Goal: Navigation & Orientation: Find specific page/section

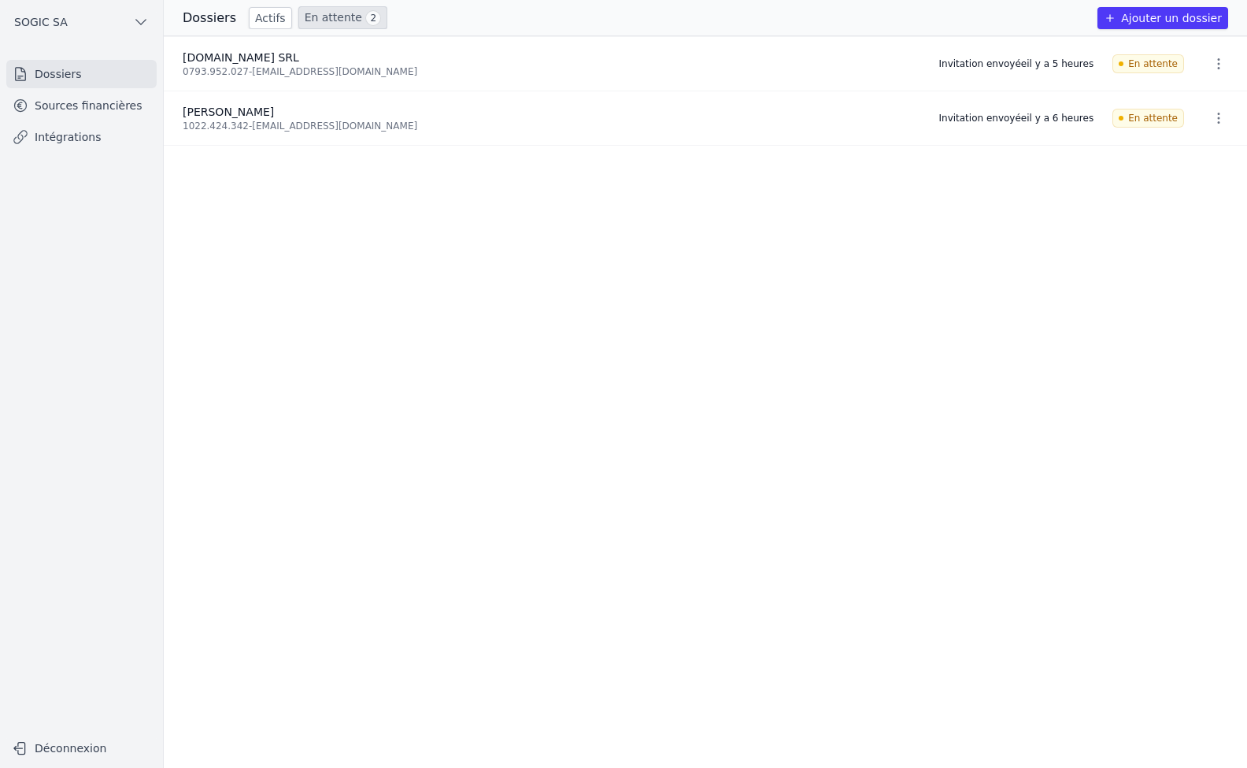
click at [64, 102] on link "Sources financières" at bounding box center [81, 105] width 150 height 28
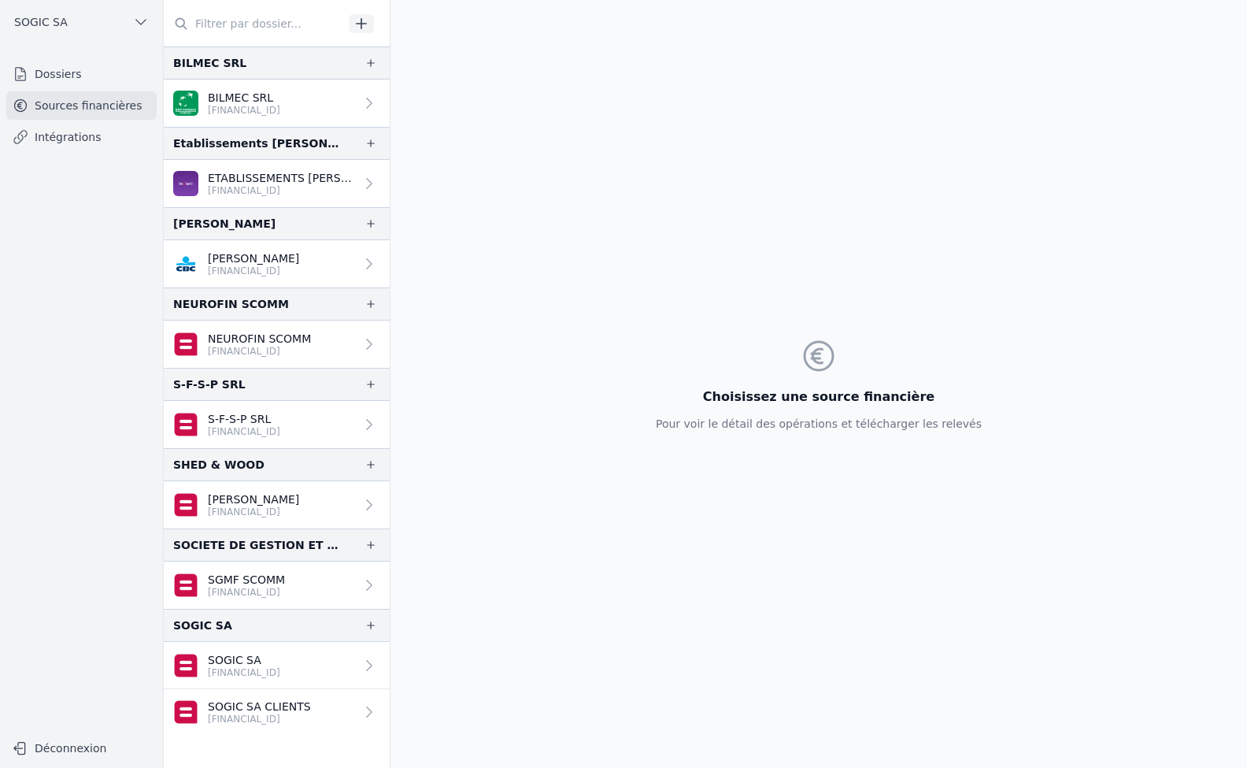
click at [74, 102] on link "Sources financières" at bounding box center [81, 105] width 150 height 28
click at [69, 131] on link "Intégrations" at bounding box center [81, 137] width 150 height 28
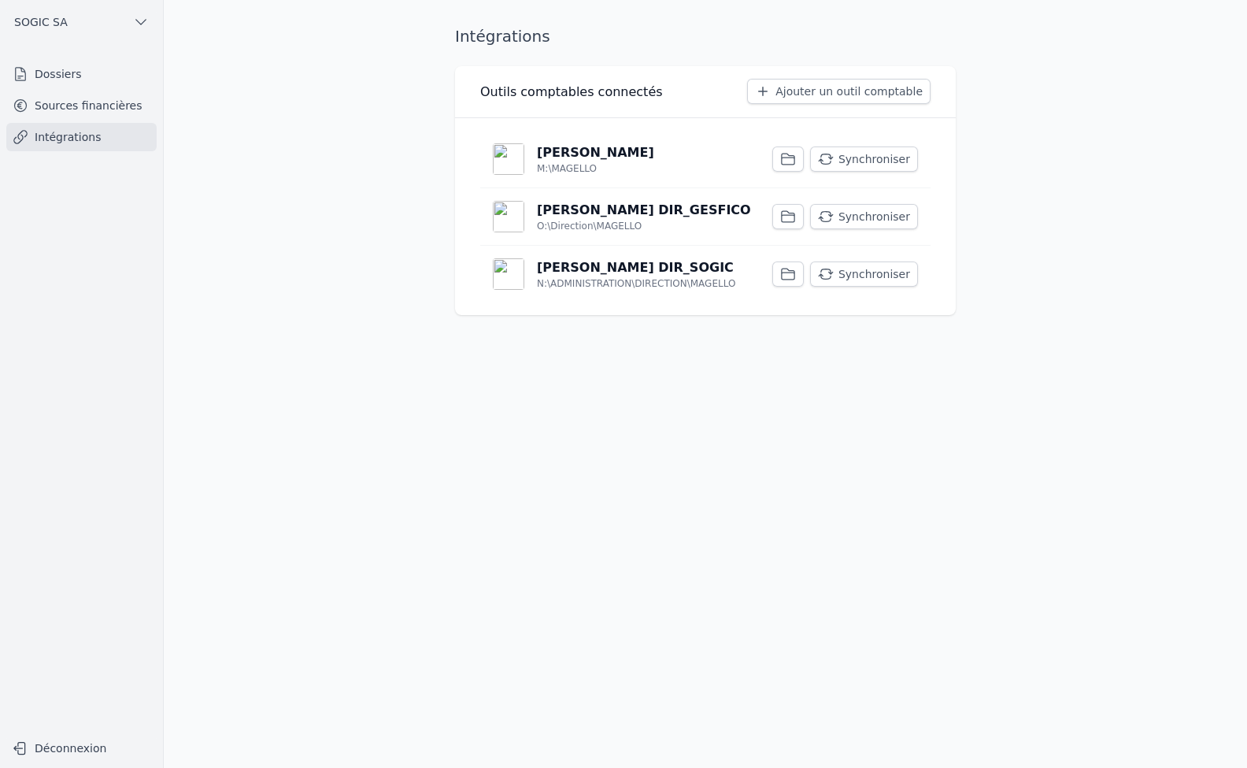
click at [46, 72] on link "Dossiers" at bounding box center [81, 74] width 150 height 28
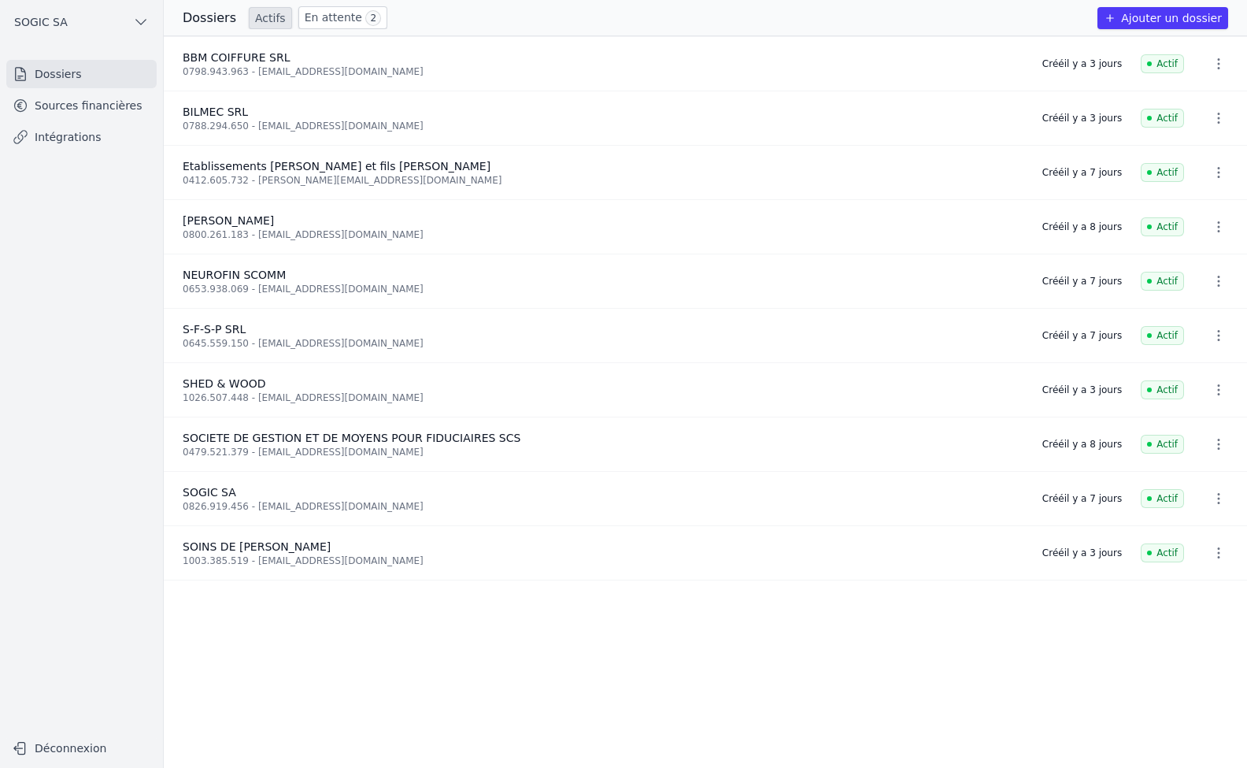
click at [317, 17] on link "En attente 2" at bounding box center [342, 17] width 89 height 23
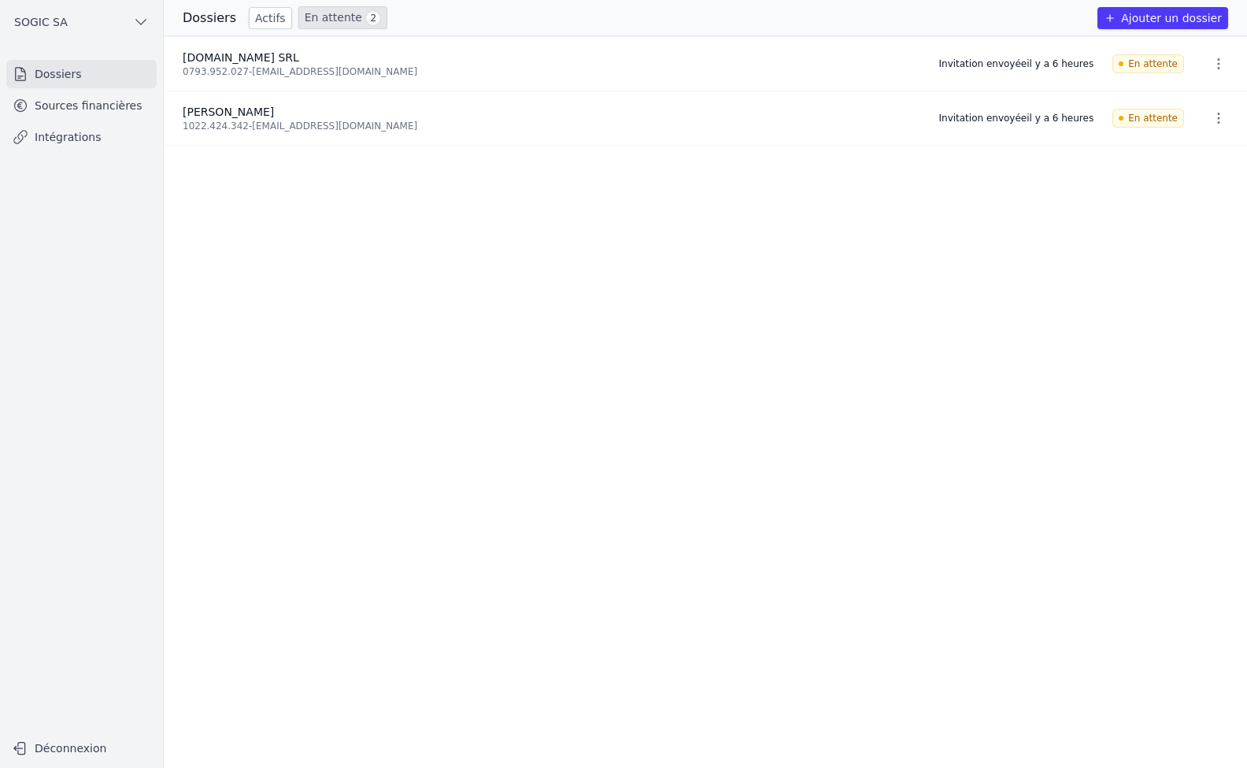
click at [68, 101] on link "Sources financières" at bounding box center [81, 105] width 150 height 28
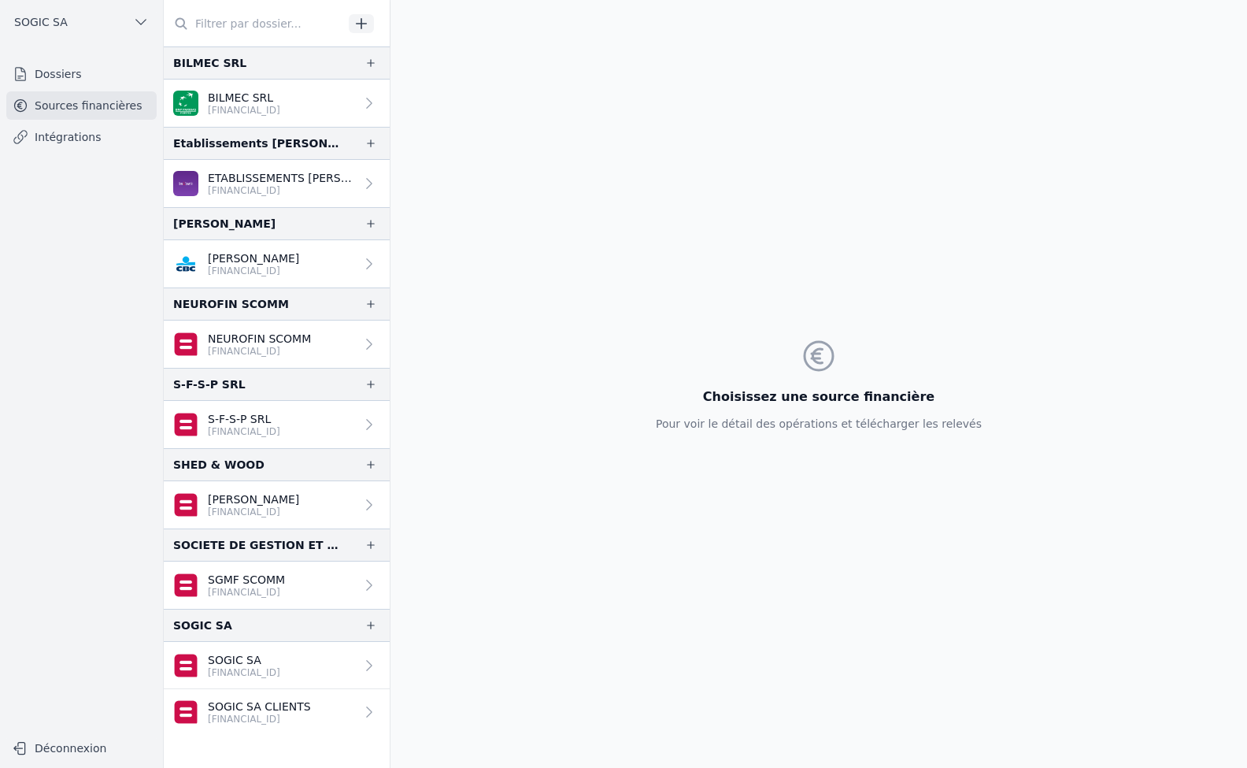
click at [74, 128] on link "Intégrations" at bounding box center [81, 137] width 150 height 28
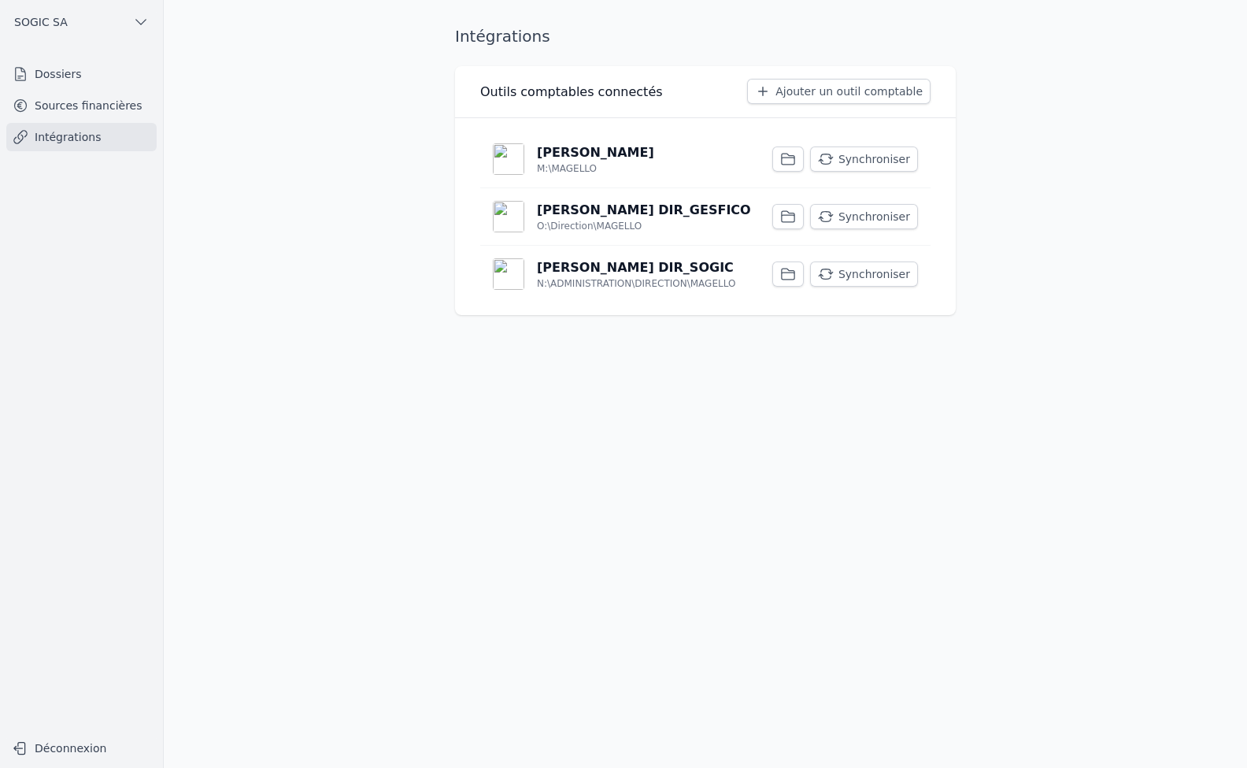
click at [71, 83] on link "Dossiers" at bounding box center [81, 74] width 150 height 28
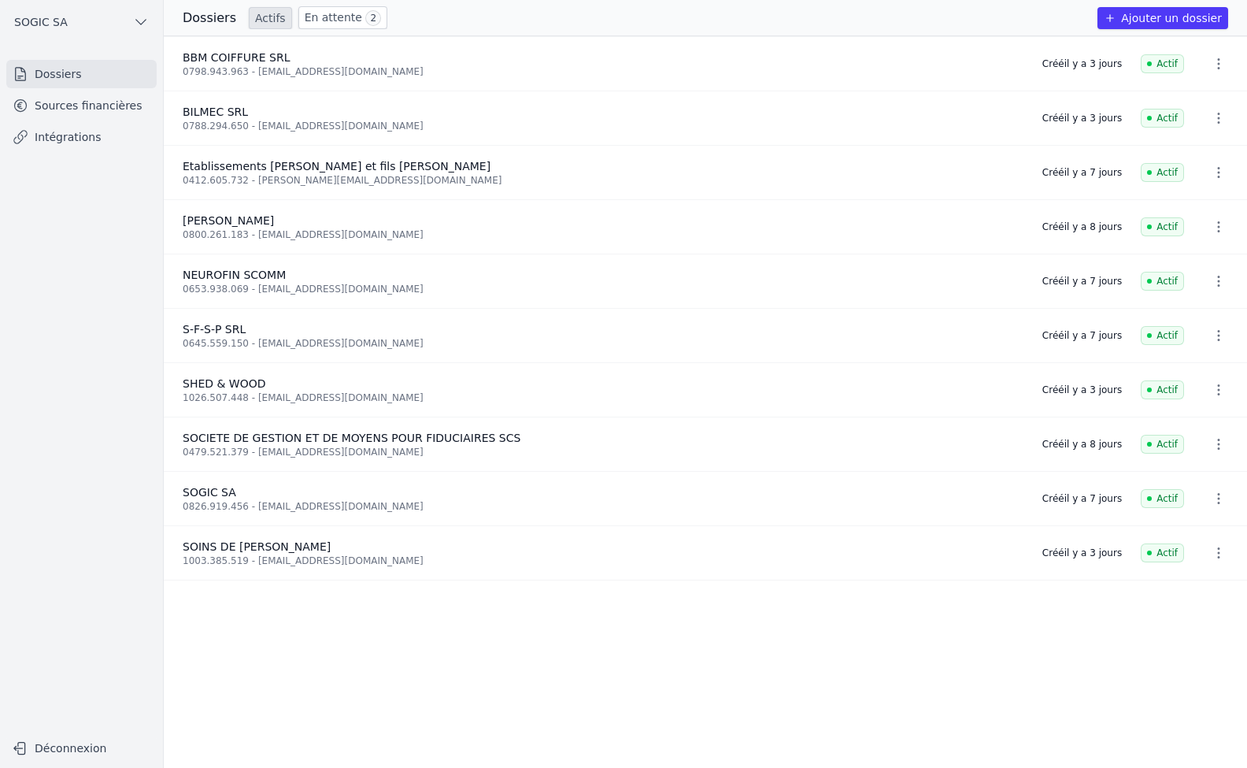
click at [1215, 62] on icon "button" at bounding box center [1219, 64] width 16 height 16
click at [322, 20] on div at bounding box center [623, 384] width 1247 height 768
click at [328, 17] on link "En attente 2" at bounding box center [342, 17] width 89 height 23
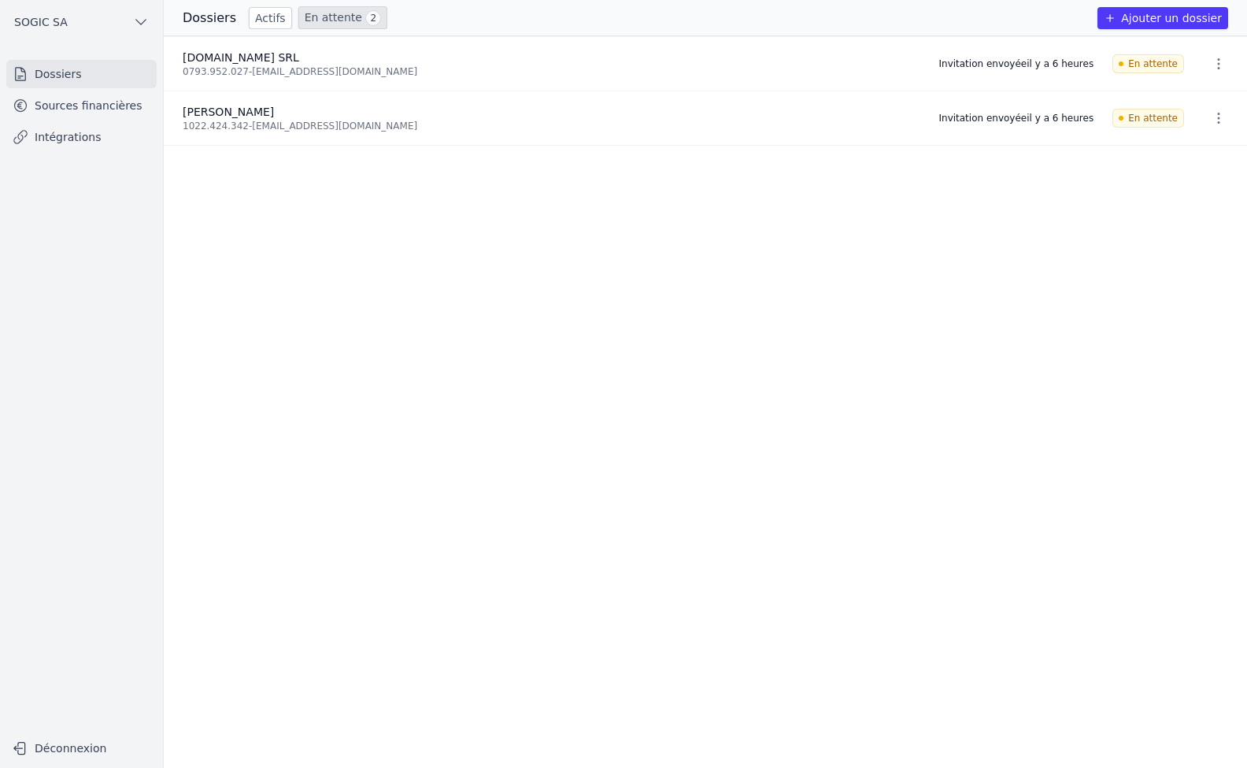
click at [1211, 67] on icon "button" at bounding box center [1219, 64] width 16 height 16
click at [900, 160] on div at bounding box center [623, 384] width 1247 height 768
click at [1218, 118] on icon "button" at bounding box center [1219, 118] width 2 height 11
click at [792, 232] on div at bounding box center [623, 384] width 1247 height 768
